Goal: Task Accomplishment & Management: Manage account settings

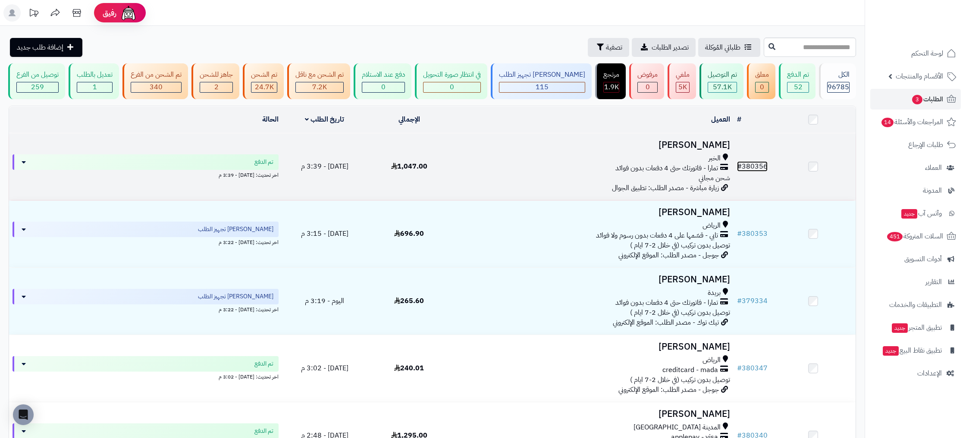
click at [766, 164] on link "# 380356" at bounding box center [752, 166] width 31 height 10
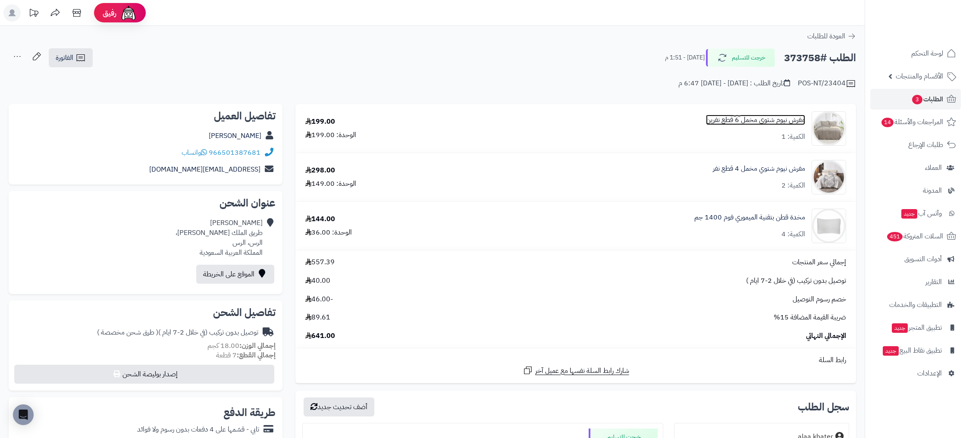
click at [743, 119] on link "مفرش نيوم شتوي مخمل 6 قطع نفرين" at bounding box center [755, 120] width 99 height 10
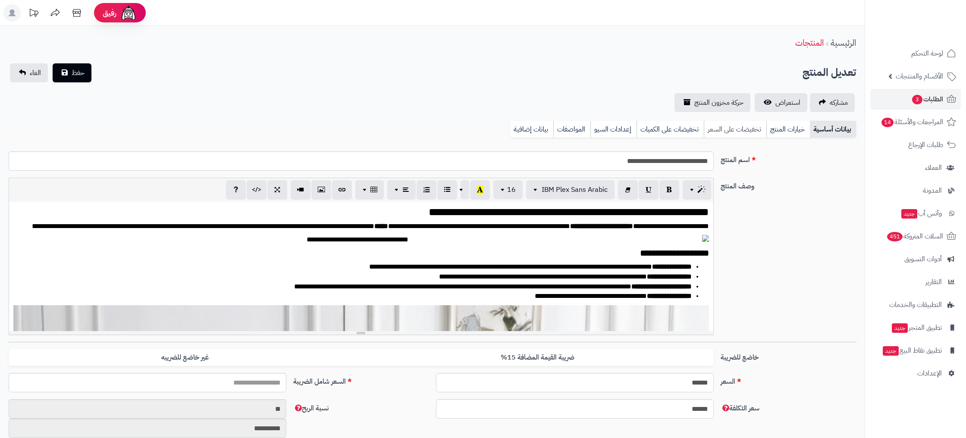
type input "******"
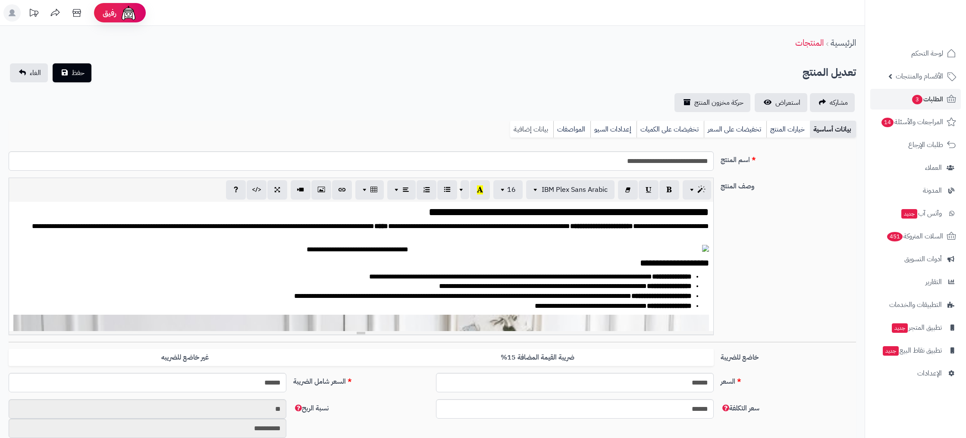
click at [532, 127] on link "بيانات إضافية" at bounding box center [531, 129] width 43 height 17
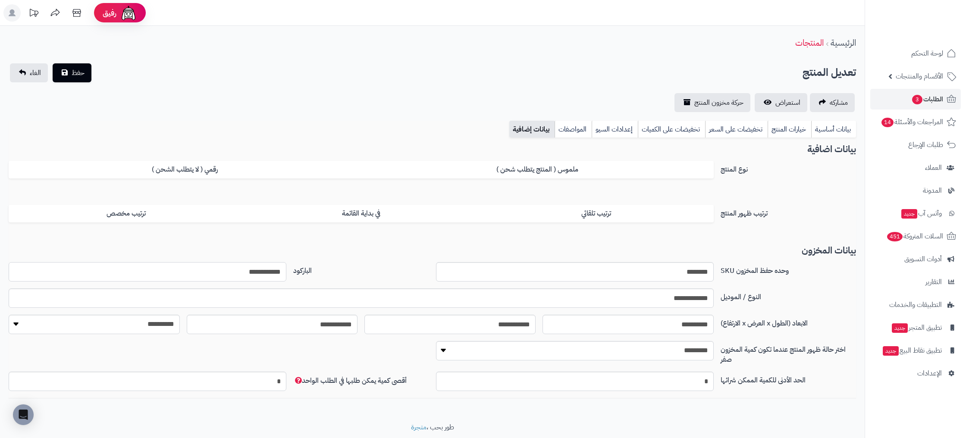
click at [263, 268] on input "**********" at bounding box center [148, 271] width 278 height 19
click at [841, 130] on link "بيانات أساسية" at bounding box center [833, 129] width 45 height 17
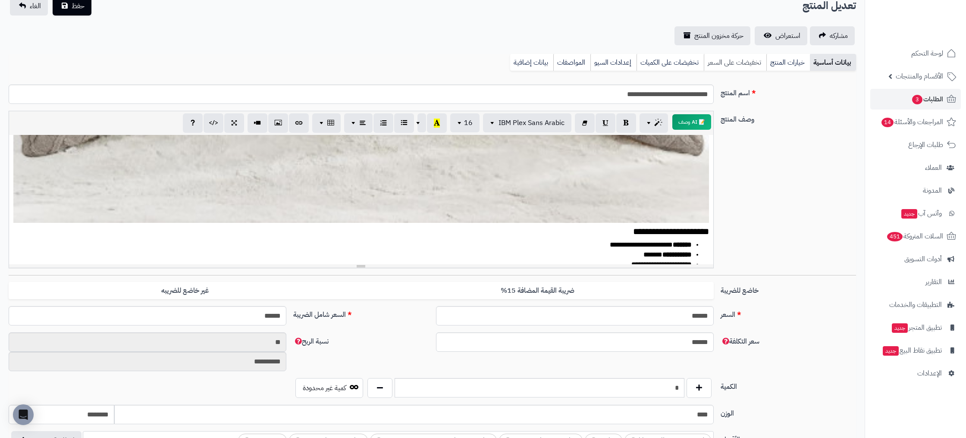
scroll to position [0, 0]
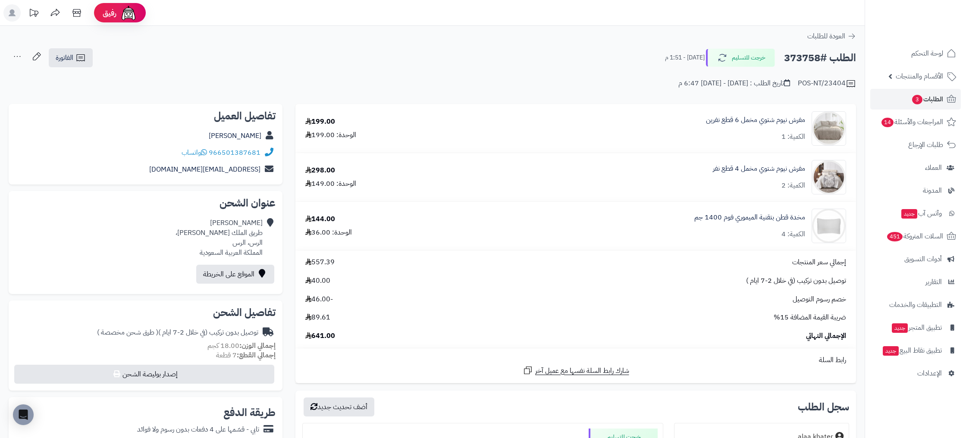
click at [689, 85] on div "تاريخ الطلب : الثلاثاء - ٢ سبتمبر ٢٠٢٥ - 6:47 م" at bounding box center [734, 83] width 112 height 10
click at [636, 80] on div "POS-NT/23404 تاريخ الطلب : الثلاثاء - ٢ سبتمبر ٢٠٢٥ - 6:47 م" at bounding box center [432, 78] width 847 height 21
drag, startPoint x: 656, startPoint y: 83, endPoint x: 781, endPoint y: 82, distance: 125.1
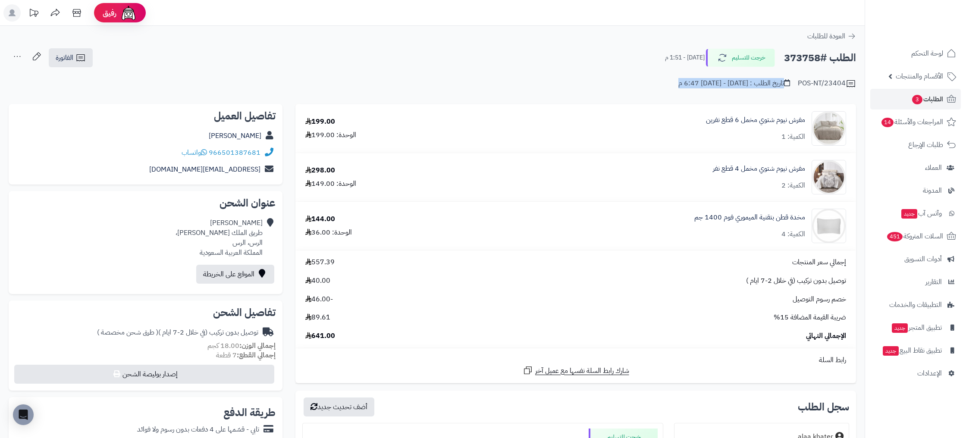
click at [781, 82] on div "POS-NT/23404 تاريخ الطلب : الثلاثاء - ٢ سبتمبر ٢٠٢٥ - 6:47 م" at bounding box center [432, 78] width 847 height 21
drag, startPoint x: 670, startPoint y: 85, endPoint x: 657, endPoint y: 85, distance: 13.4
click at [678, 85] on div "تاريخ الطلب : الثلاثاء - ٢ سبتمبر ٢٠٢٥ - 6:47 م" at bounding box center [734, 83] width 112 height 10
click at [656, 85] on div "POS-NT/23404 تاريخ الطلب : الثلاثاء - ٢ سبتمبر ٢٠٢٥ - 6:47 م" at bounding box center [432, 78] width 847 height 21
drag, startPoint x: 662, startPoint y: 83, endPoint x: 782, endPoint y: 85, distance: 119.9
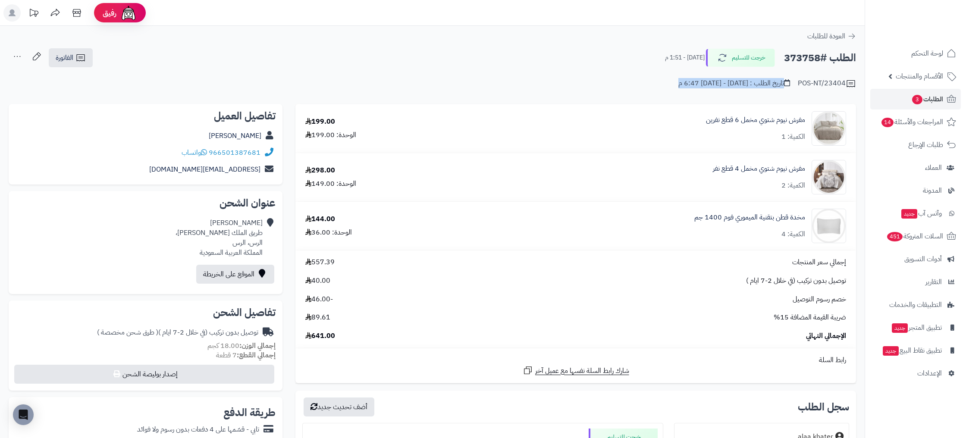
click at [782, 85] on div "POS-NT/23404 تاريخ الطلب : [DATE] - [DATE] 6:47 م" at bounding box center [432, 78] width 847 height 21
drag, startPoint x: 639, startPoint y: 85, endPoint x: 654, endPoint y: 85, distance: 15.1
click at [640, 85] on div "POS-NT/23404 تاريخ الطلب : [DATE] - [DATE] 6:47 م" at bounding box center [432, 78] width 847 height 21
drag, startPoint x: 683, startPoint y: 84, endPoint x: 786, endPoint y: 82, distance: 103.1
click at [786, 82] on div "POS-NT/23404 تاريخ الطلب : [DATE] - [DATE] 6:47 م" at bounding box center [432, 78] width 847 height 21
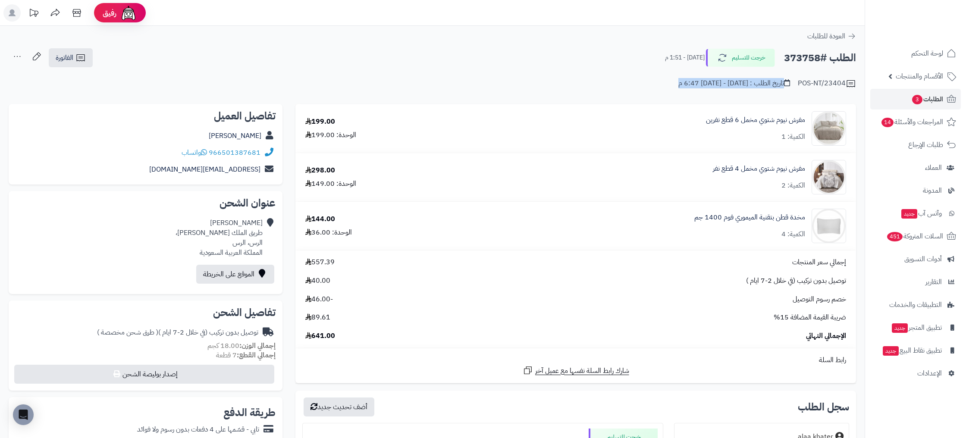
click at [782, 83] on div "تاريخ الطلب : [DATE] - [DATE] 6:47 م" at bounding box center [734, 83] width 112 height 10
click at [811, 58] on h2 "الطلب #373758" at bounding box center [820, 58] width 72 height 18
copy h2 "373758"
click at [927, 97] on span "الطلبات 3" at bounding box center [927, 99] width 32 height 12
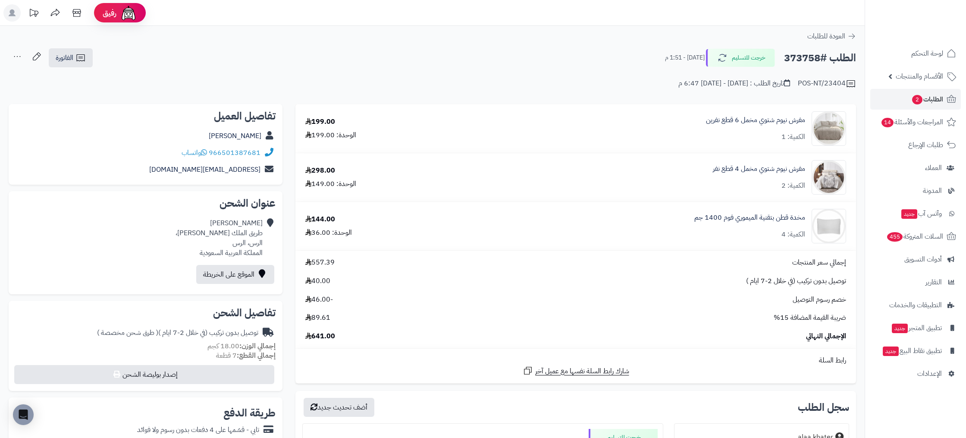
click at [630, 132] on div "مفرش نيوم شتوي مخمل 6 قطع نفرين الكمية: 1" at bounding box center [657, 128] width 390 height 34
drag, startPoint x: 338, startPoint y: 121, endPoint x: 312, endPoint y: 119, distance: 26.4
click at [312, 119] on div "199.00 الوحدة: 199.00" at bounding box center [377, 128] width 157 height 23
click at [320, 123] on div "199.00" at bounding box center [320, 122] width 30 height 10
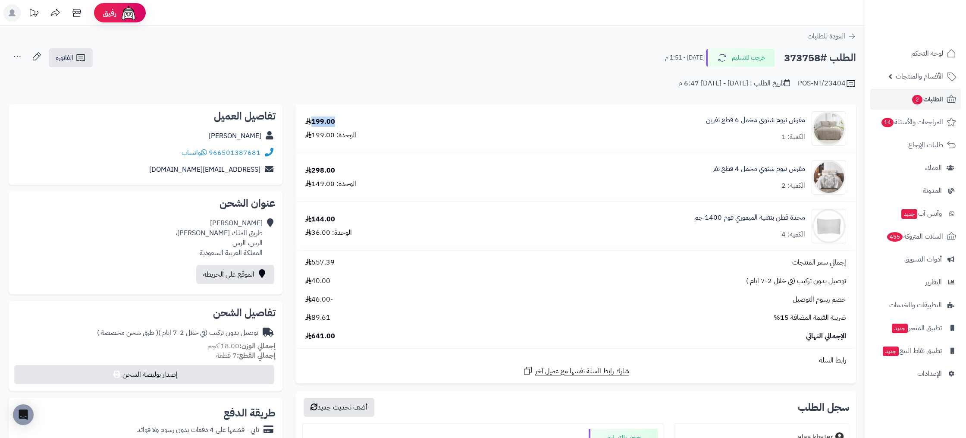
click at [320, 123] on div "199.00" at bounding box center [320, 122] width 30 height 10
click at [326, 122] on div "199.00" at bounding box center [320, 122] width 30 height 10
click at [337, 87] on div "POS-NT/23404 تاريخ الطلب : [DATE] - [DATE] 6:47 م" at bounding box center [432, 78] width 847 height 21
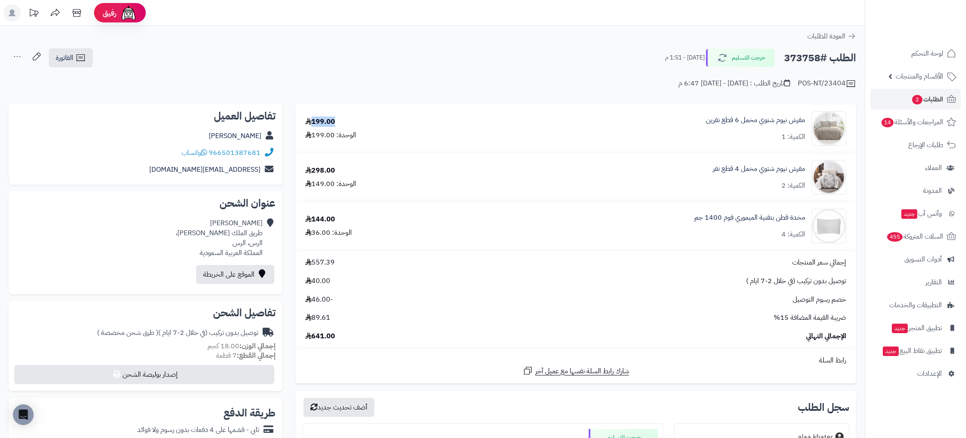
drag, startPoint x: 313, startPoint y: 119, endPoint x: 344, endPoint y: 121, distance: 30.7
click at [344, 121] on div "199.00 الوحدة: 199.00" at bounding box center [377, 128] width 157 height 23
click at [480, 155] on td "مفرش نيوم شتوي مخمل 4 قطع نفر الكمية: 2" at bounding box center [657, 177] width 397 height 48
click at [750, 115] on link "مفرش نيوم شتوي مخمل 6 قطع نفرين" at bounding box center [755, 120] width 99 height 10
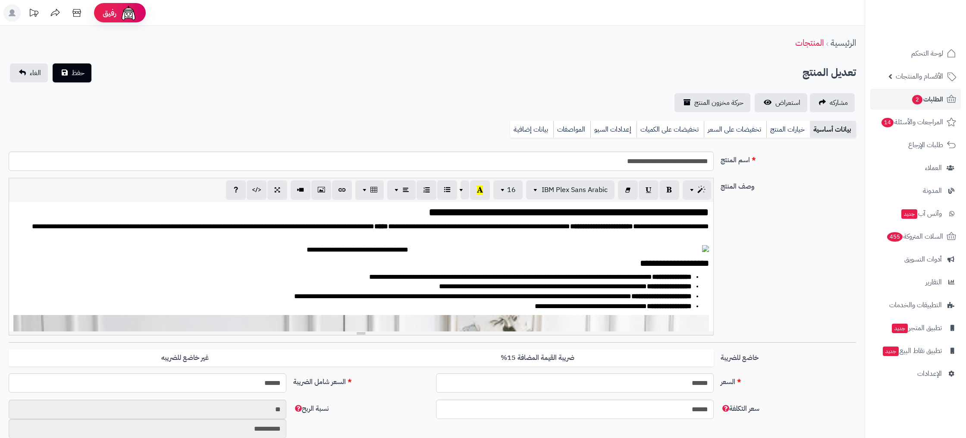
scroll to position [279, 0]
click at [520, 128] on link "بيانات إضافية" at bounding box center [531, 129] width 43 height 17
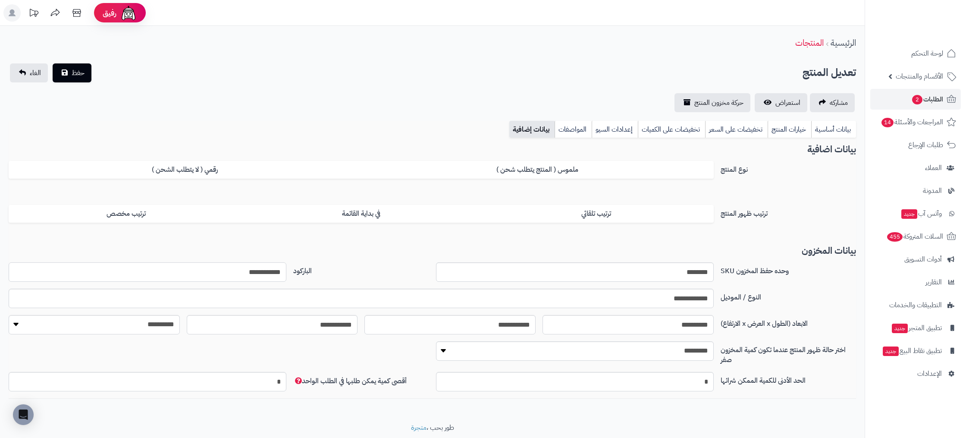
click at [257, 279] on input "**********" at bounding box center [148, 271] width 278 height 19
click at [813, 131] on link "بيانات أساسية" at bounding box center [833, 129] width 45 height 17
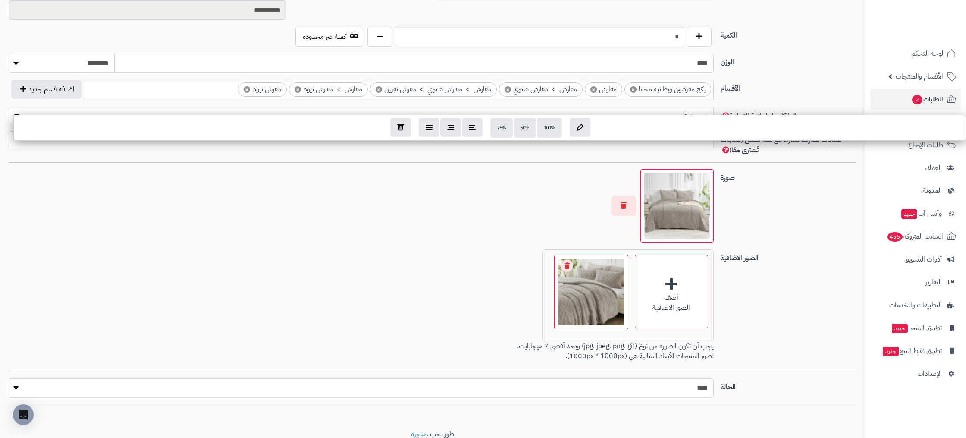
scroll to position [449, 0]
